Goal: Information Seeking & Learning: Learn about a topic

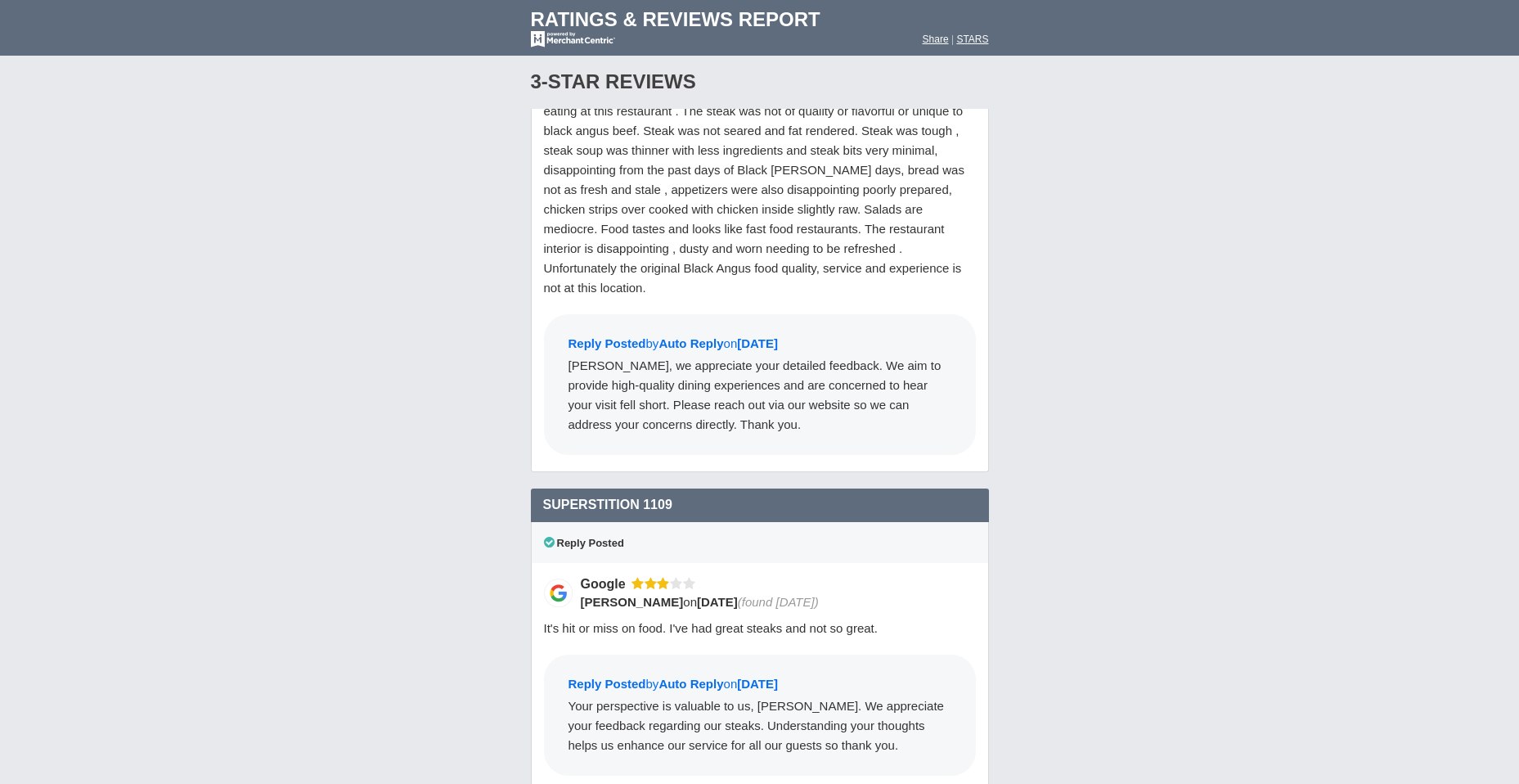
scroll to position [22188, 0]
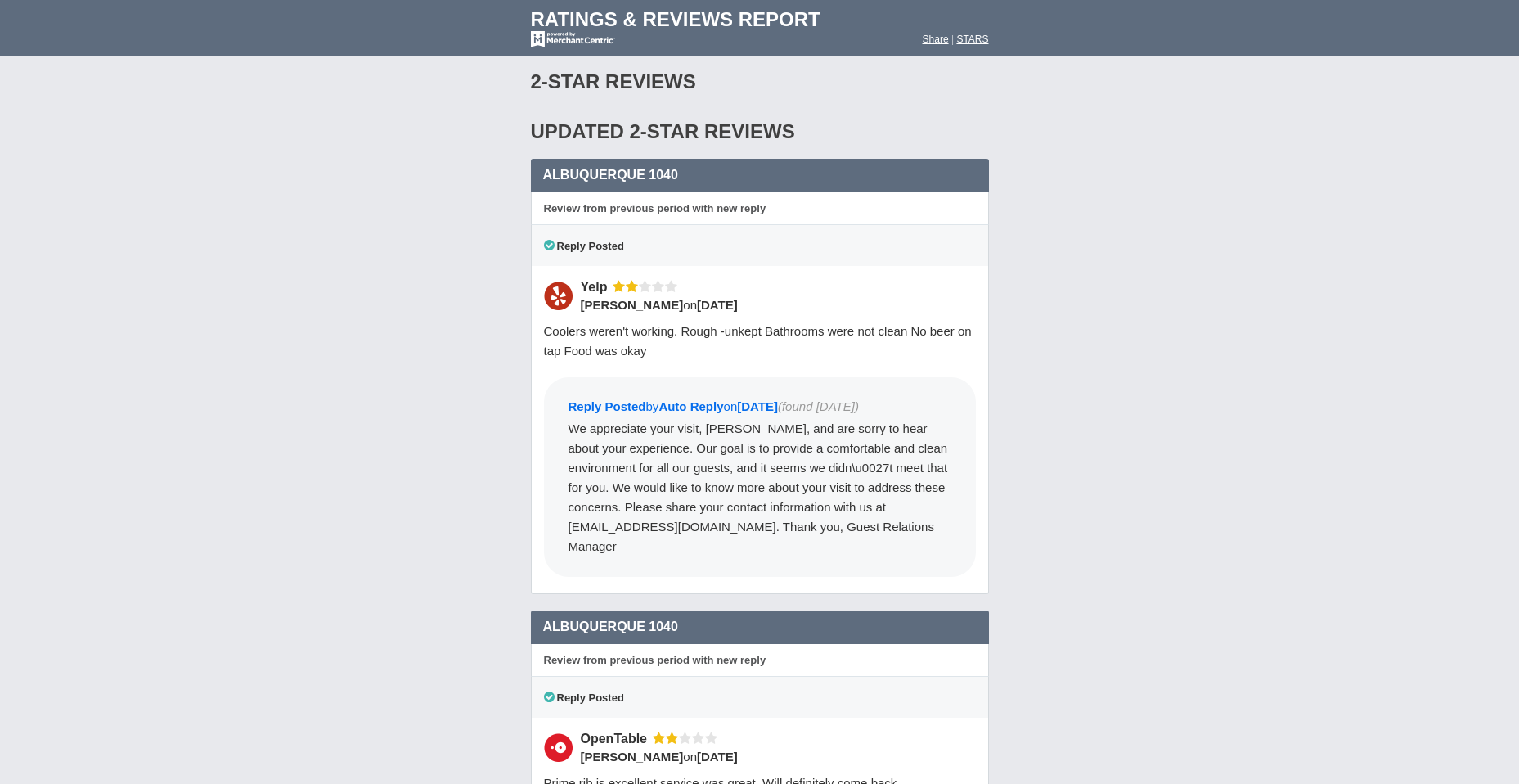
drag, startPoint x: 1519, startPoint y: 517, endPoint x: 1138, endPoint y: 338, distance: 421.0
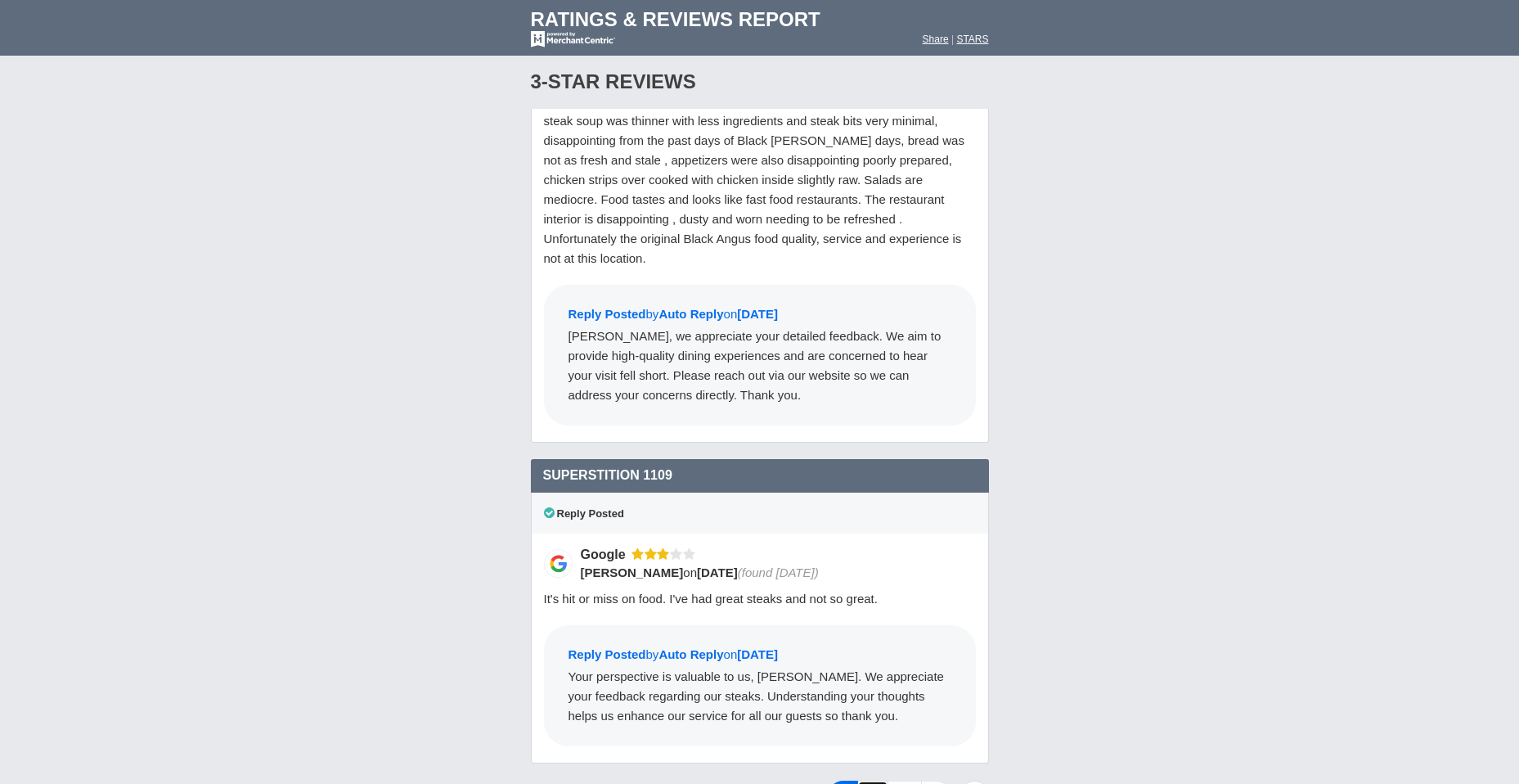
click at [870, 780] on link "2" at bounding box center [872, 796] width 31 height 33
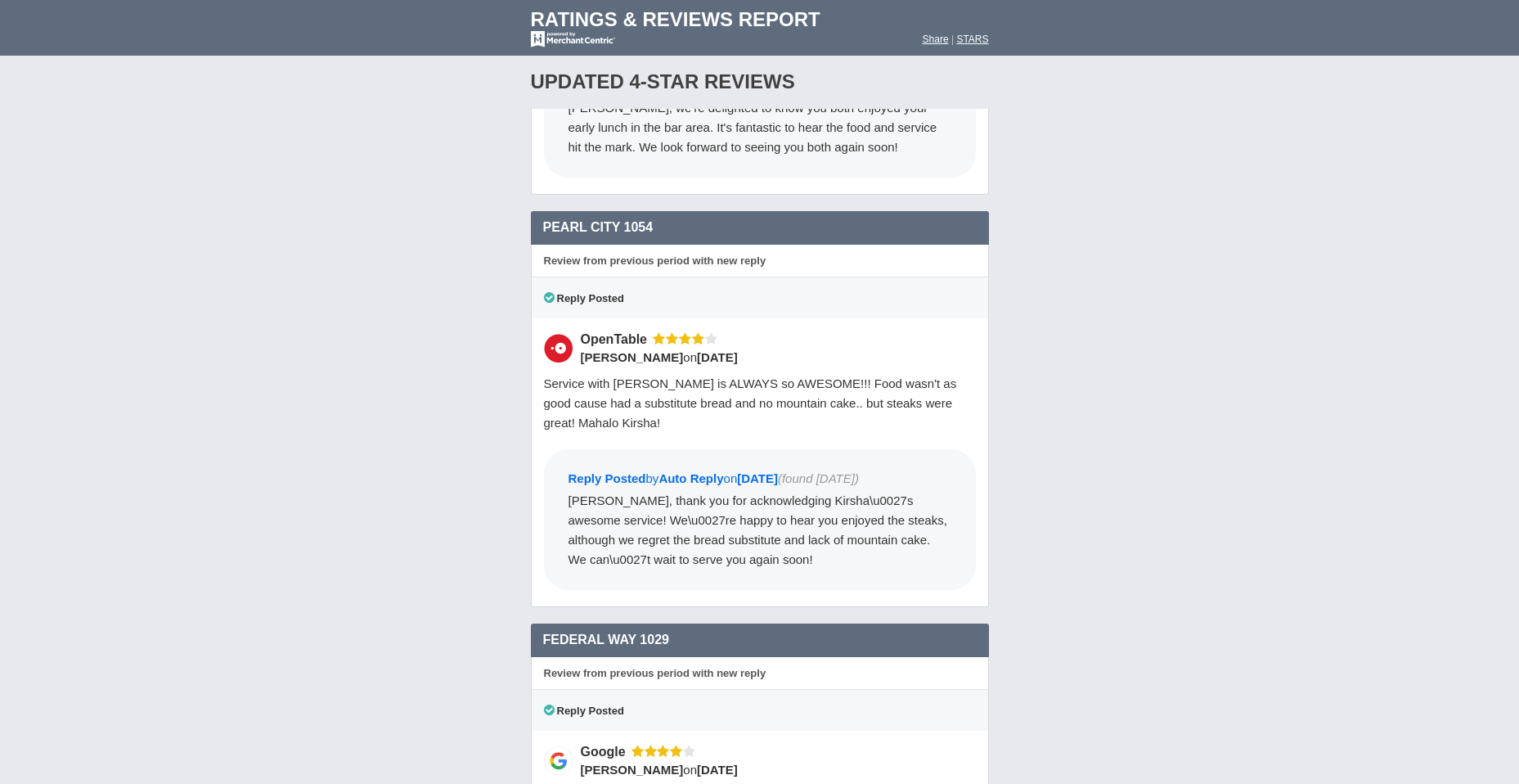
scroll to position [21082, 0]
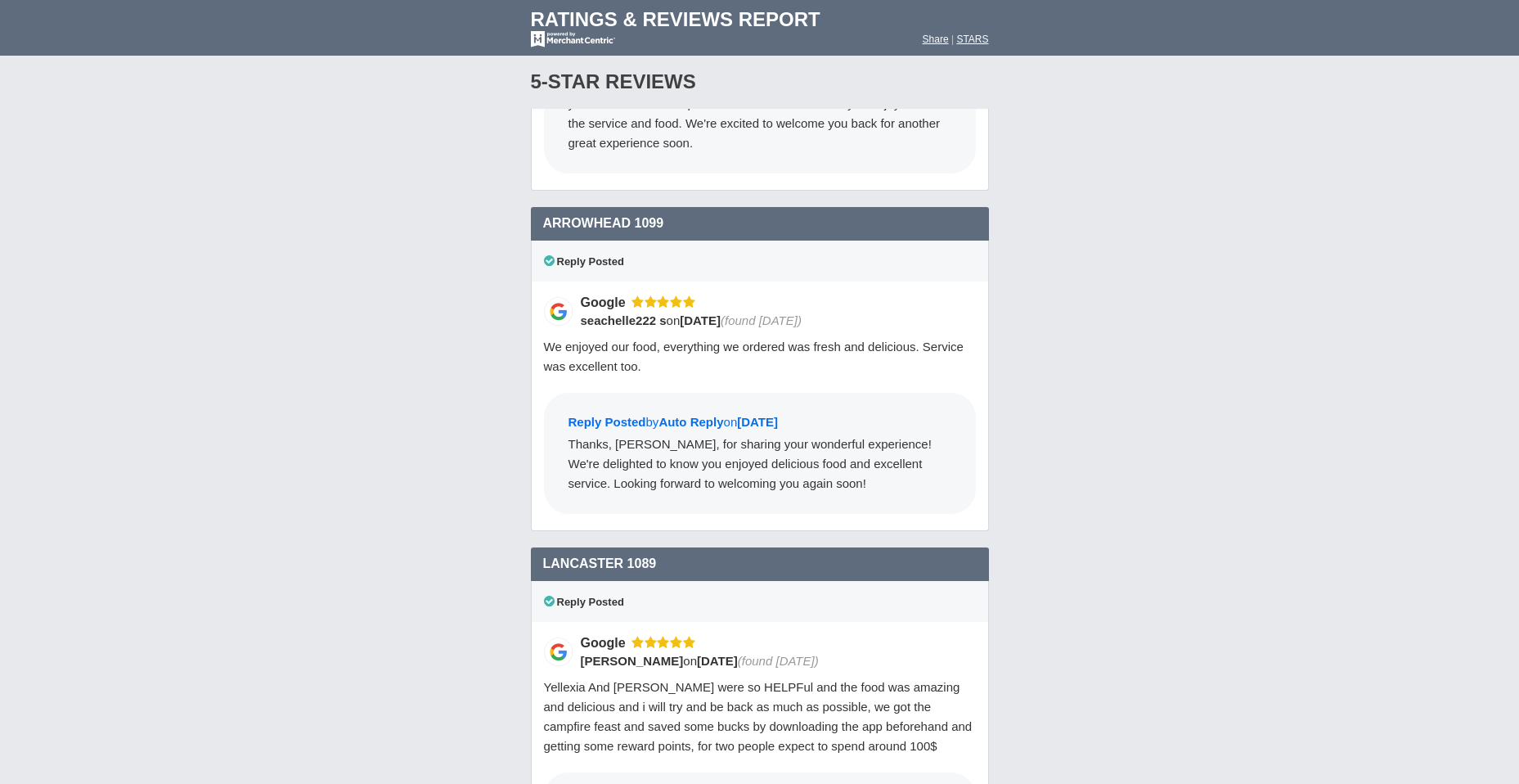
scroll to position [19593, 0]
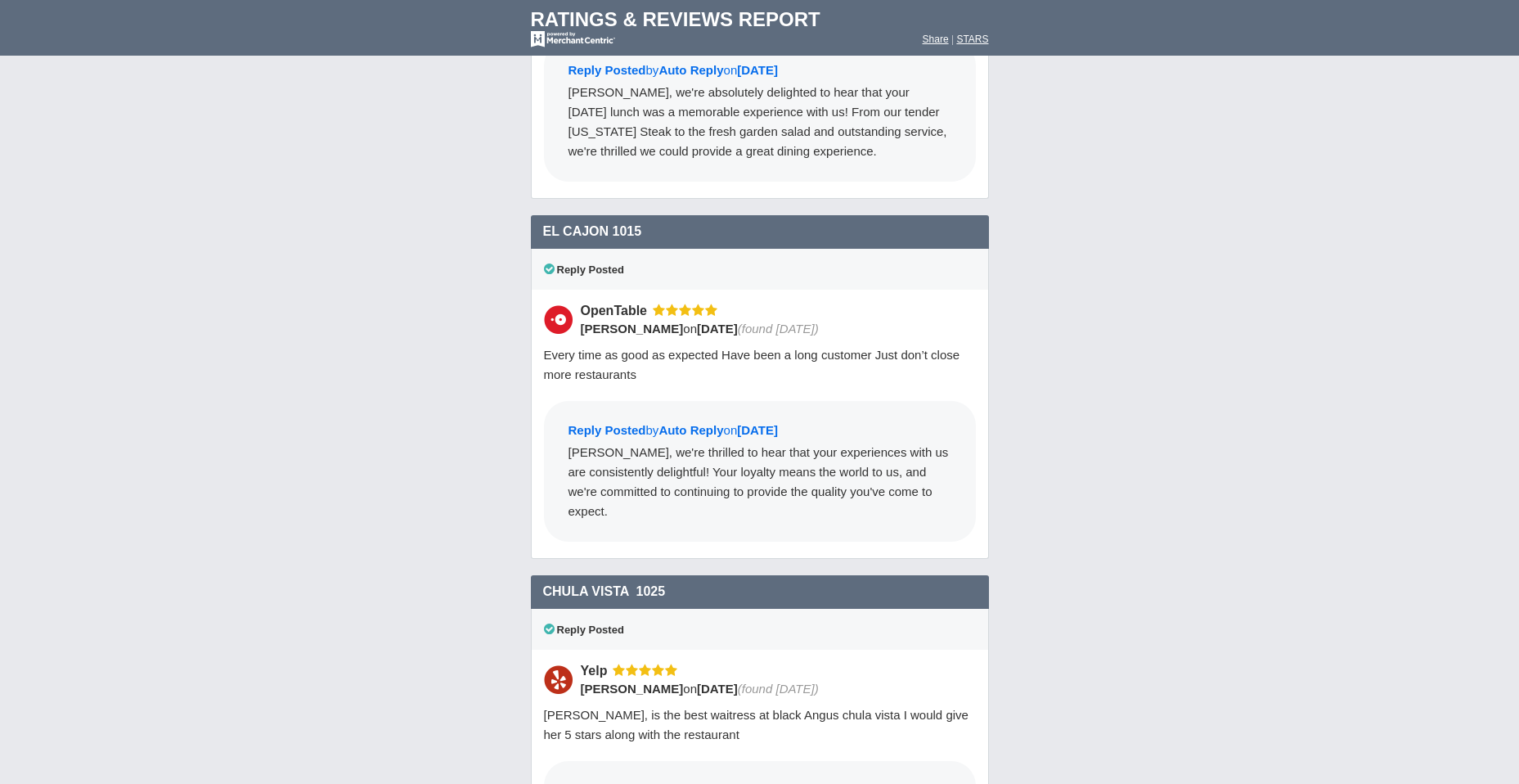
scroll to position [19667, 0]
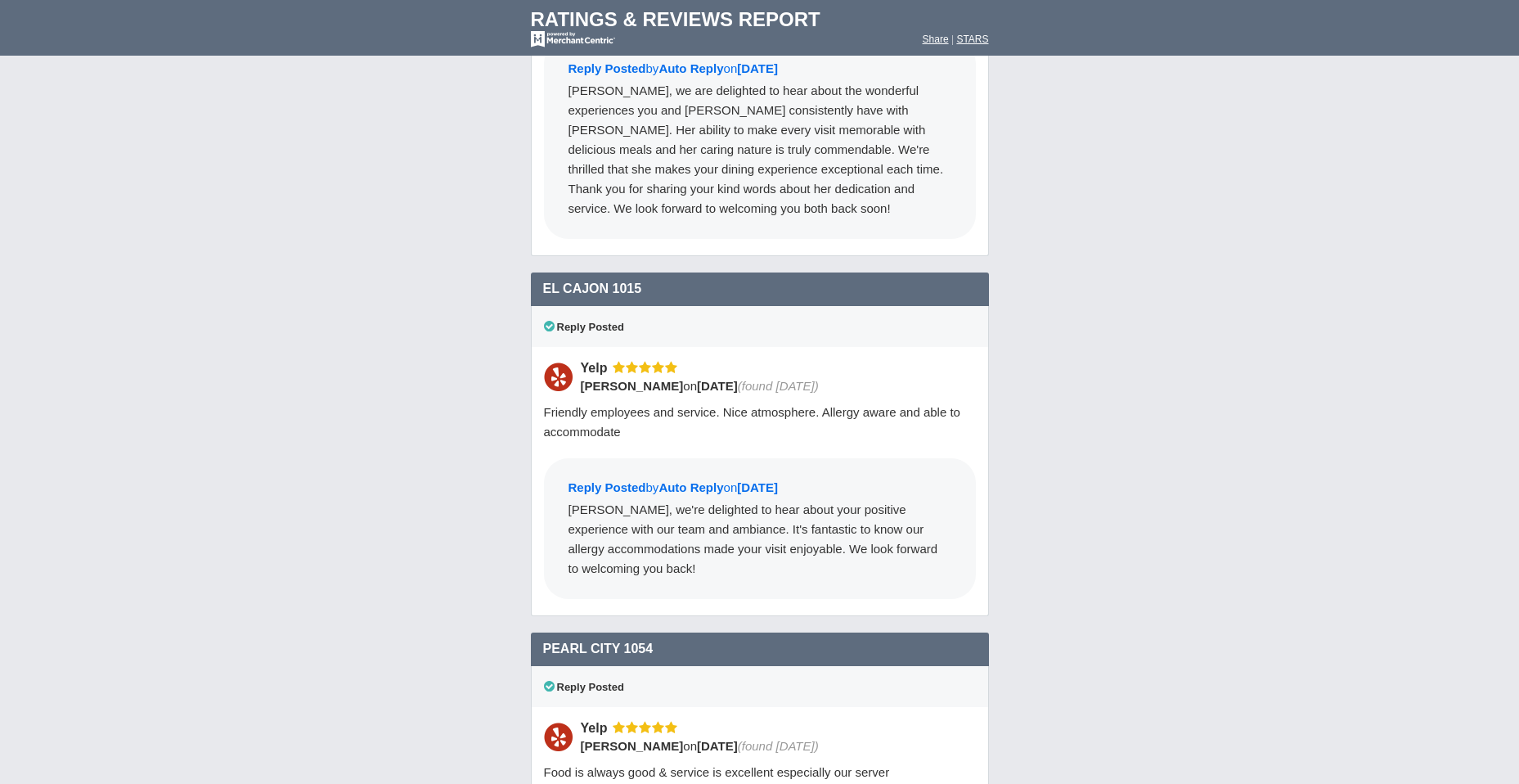
scroll to position [19842, 0]
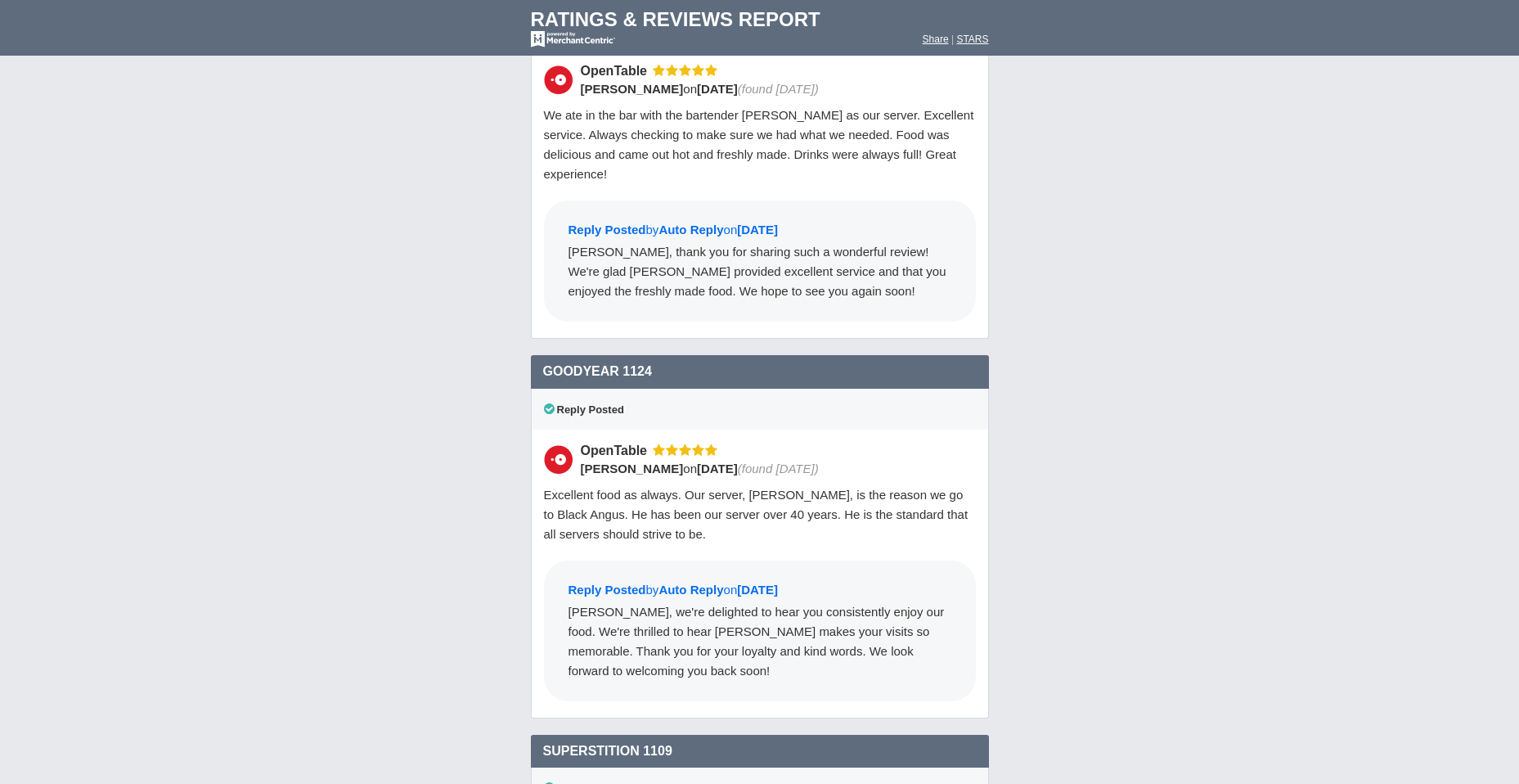
scroll to position [20468, 0]
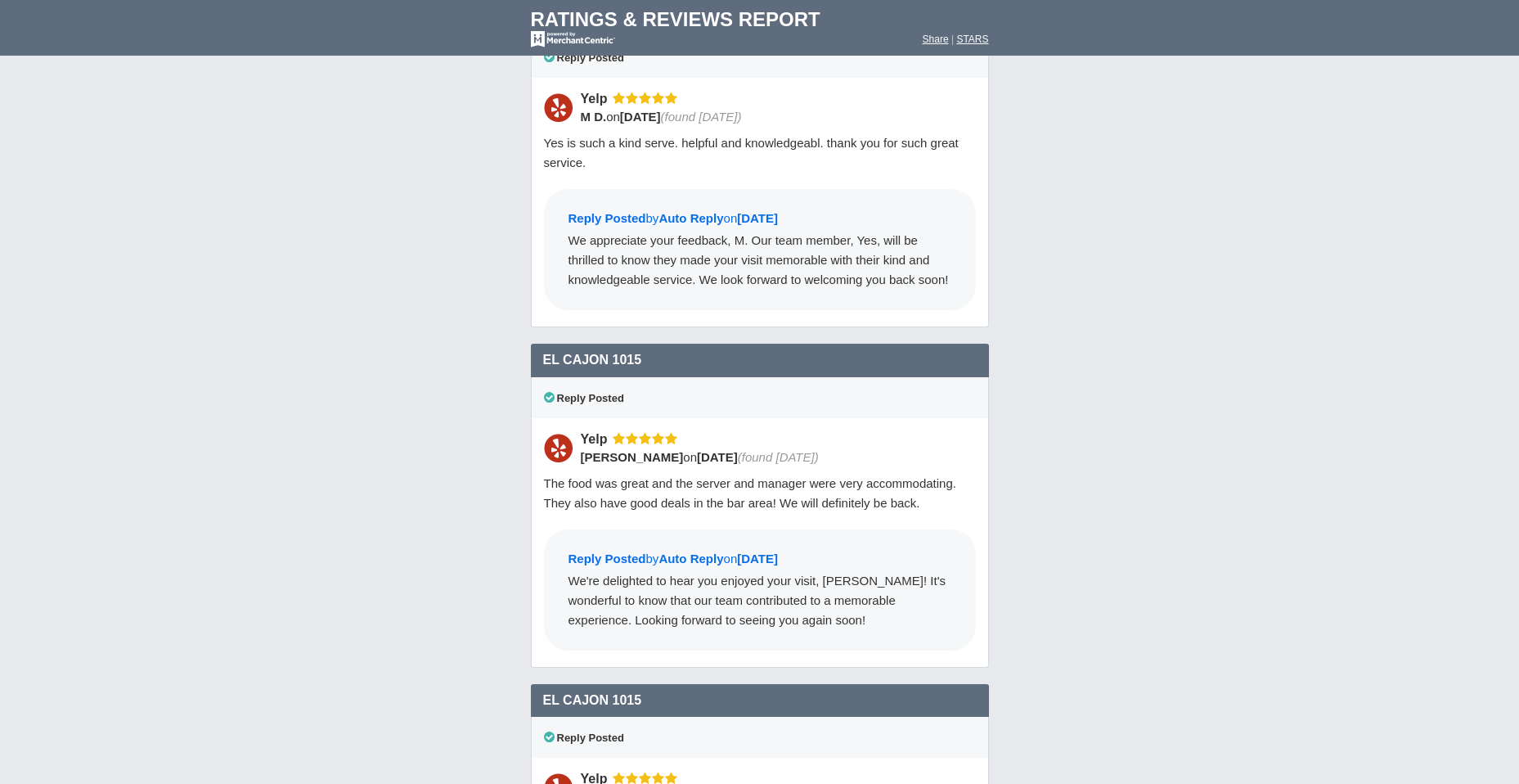
scroll to position [20665, 0]
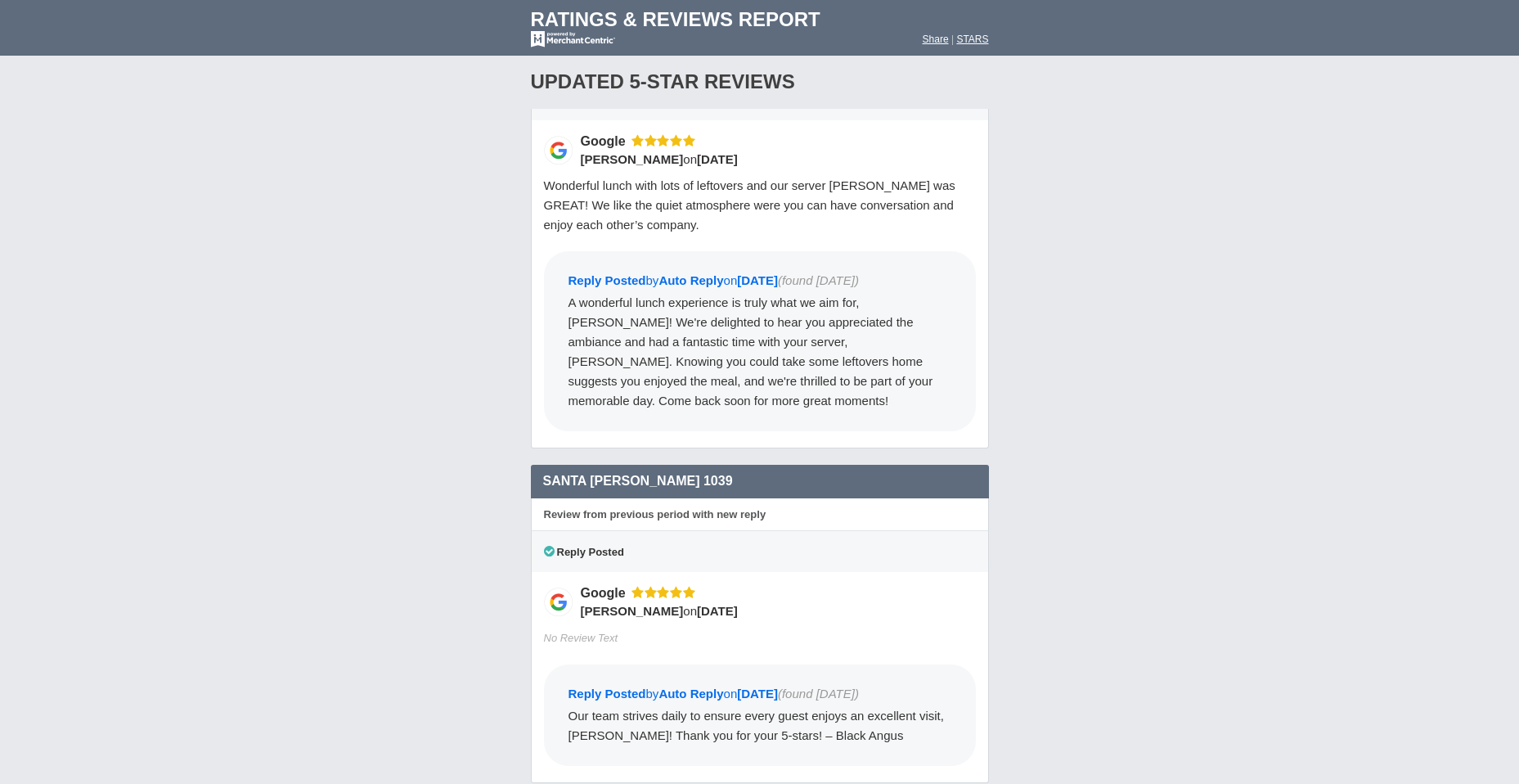
scroll to position [23474, 0]
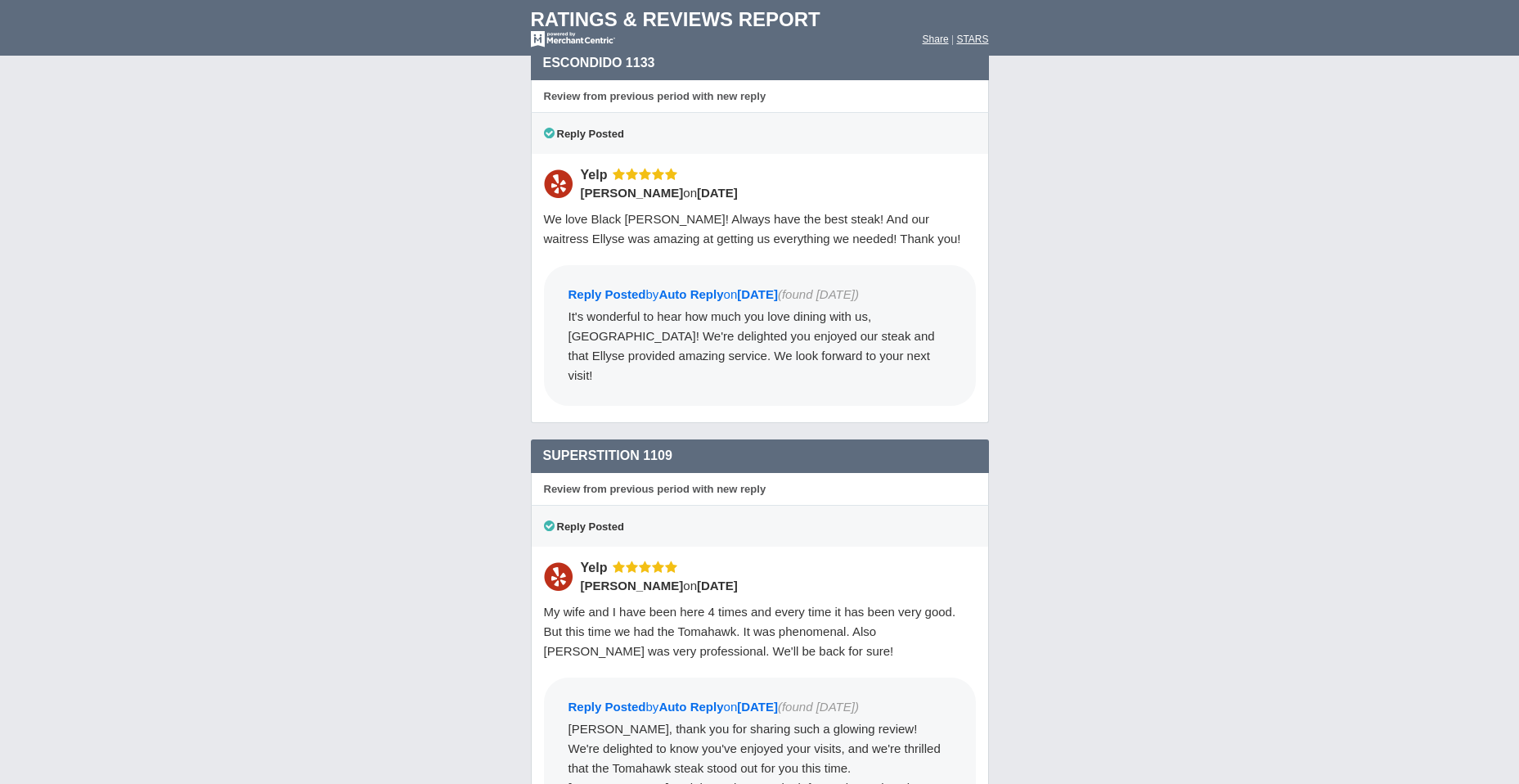
scroll to position [7127, 0]
